Goal: Entertainment & Leisure: Browse casually

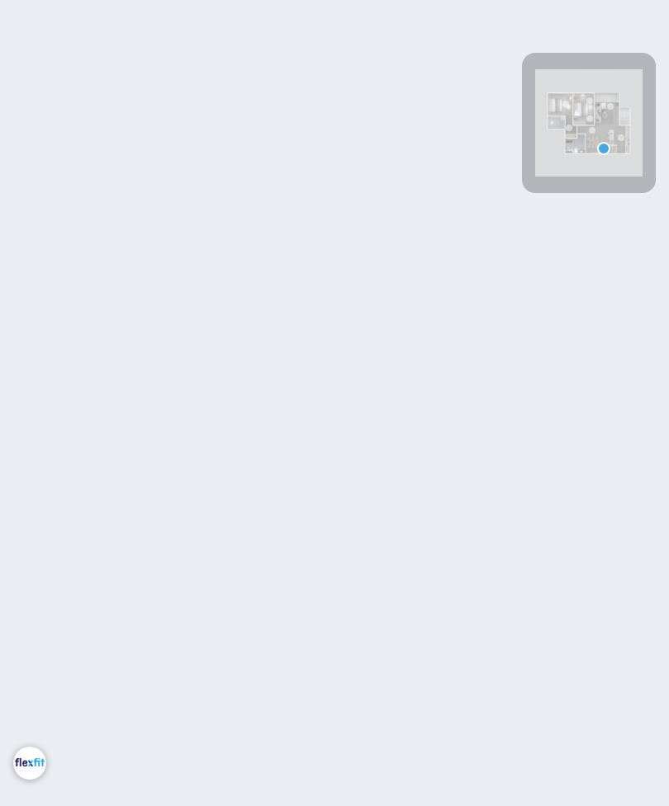
click at [603, 119] on div at bounding box center [334, 403] width 669 height 806
click at [613, 407] on body "Bedroom Master bedroom INFO: krpano 1.20.8 (build 2020-09-15) INFO: iPad/Deskto…" at bounding box center [334, 403] width 669 height 806
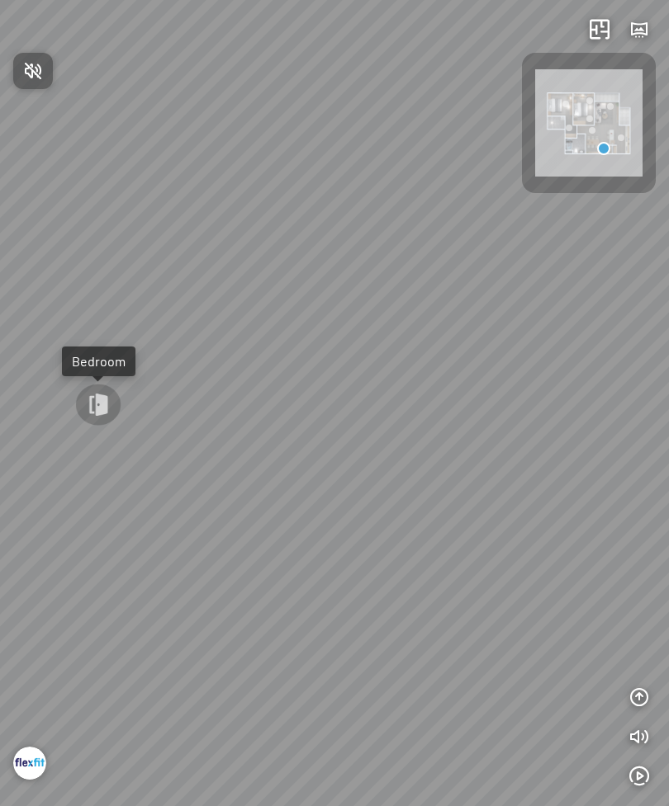
click at [76, 409] on div at bounding box center [334, 403] width 669 height 806
